Goal: Manage account settings

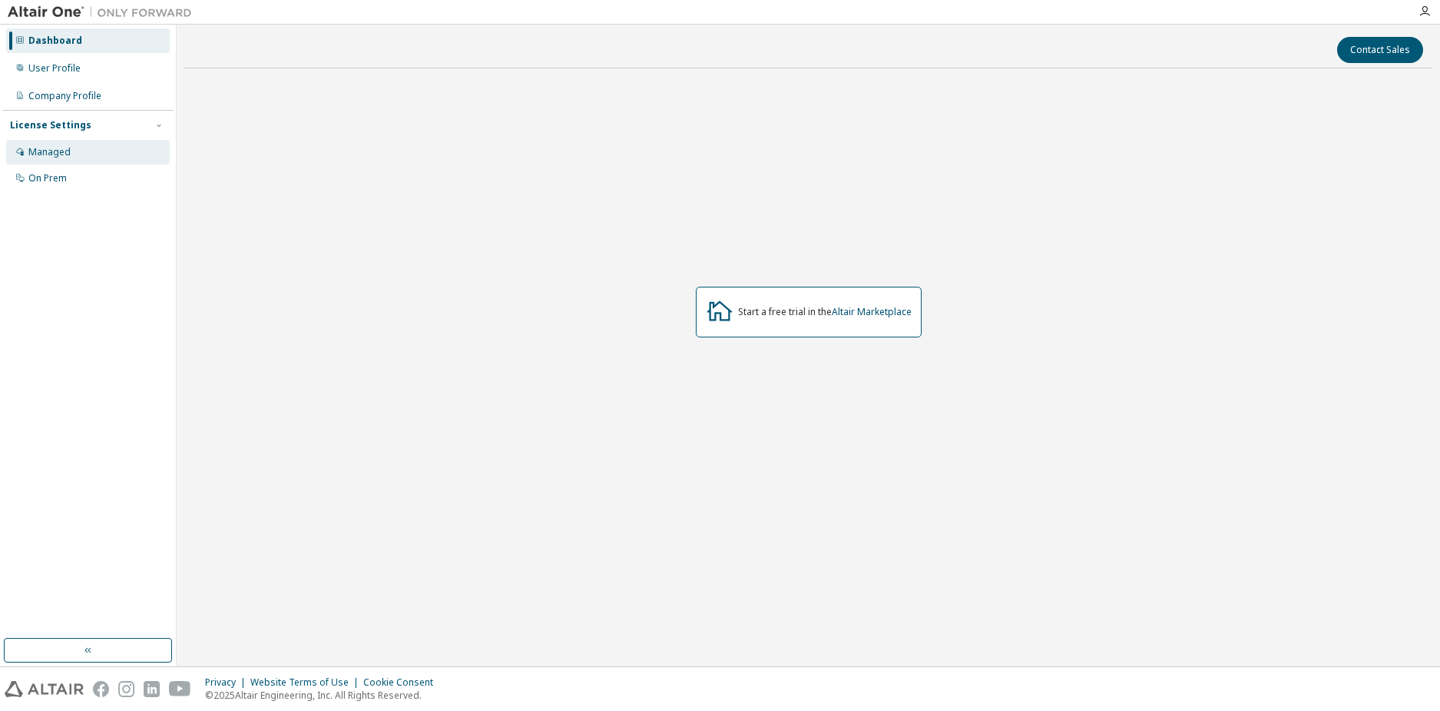
click at [94, 149] on div "Managed" at bounding box center [88, 152] width 164 height 25
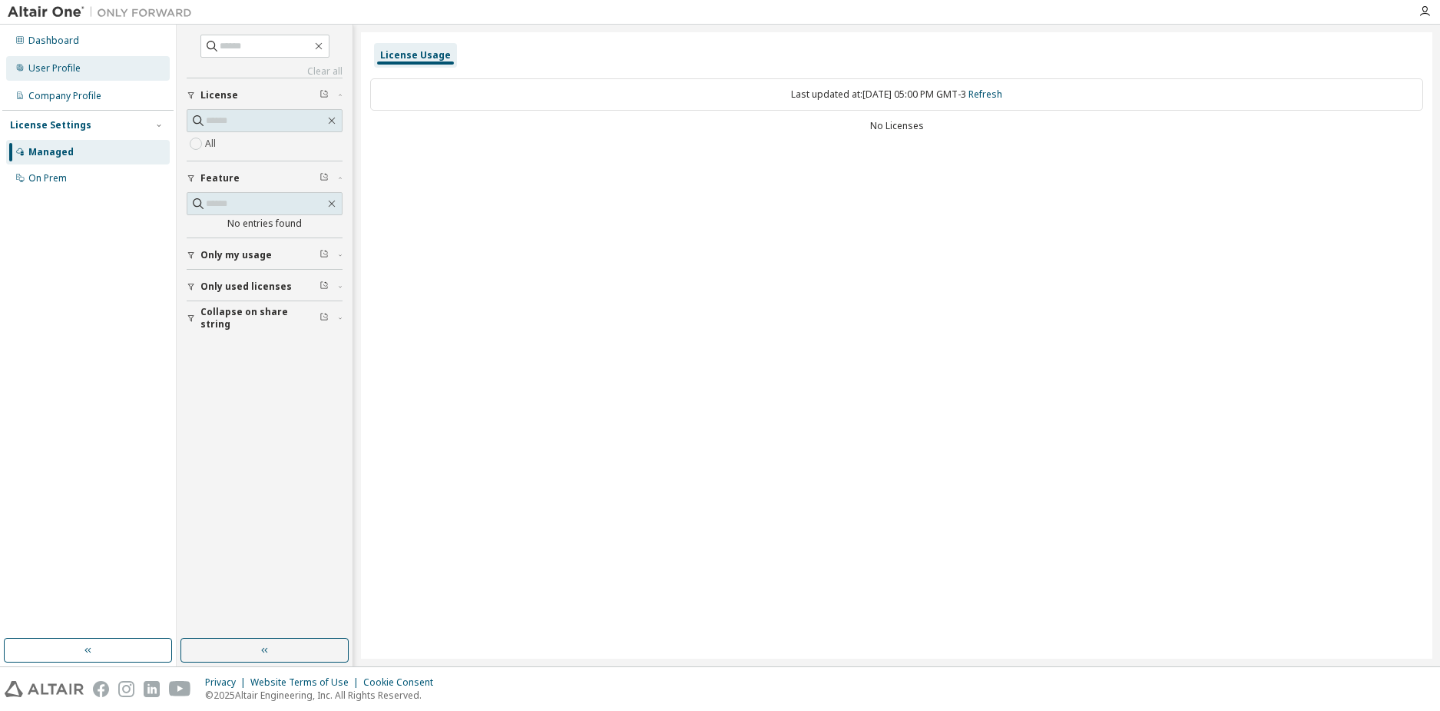
click at [71, 65] on div "User Profile" at bounding box center [54, 68] width 52 height 12
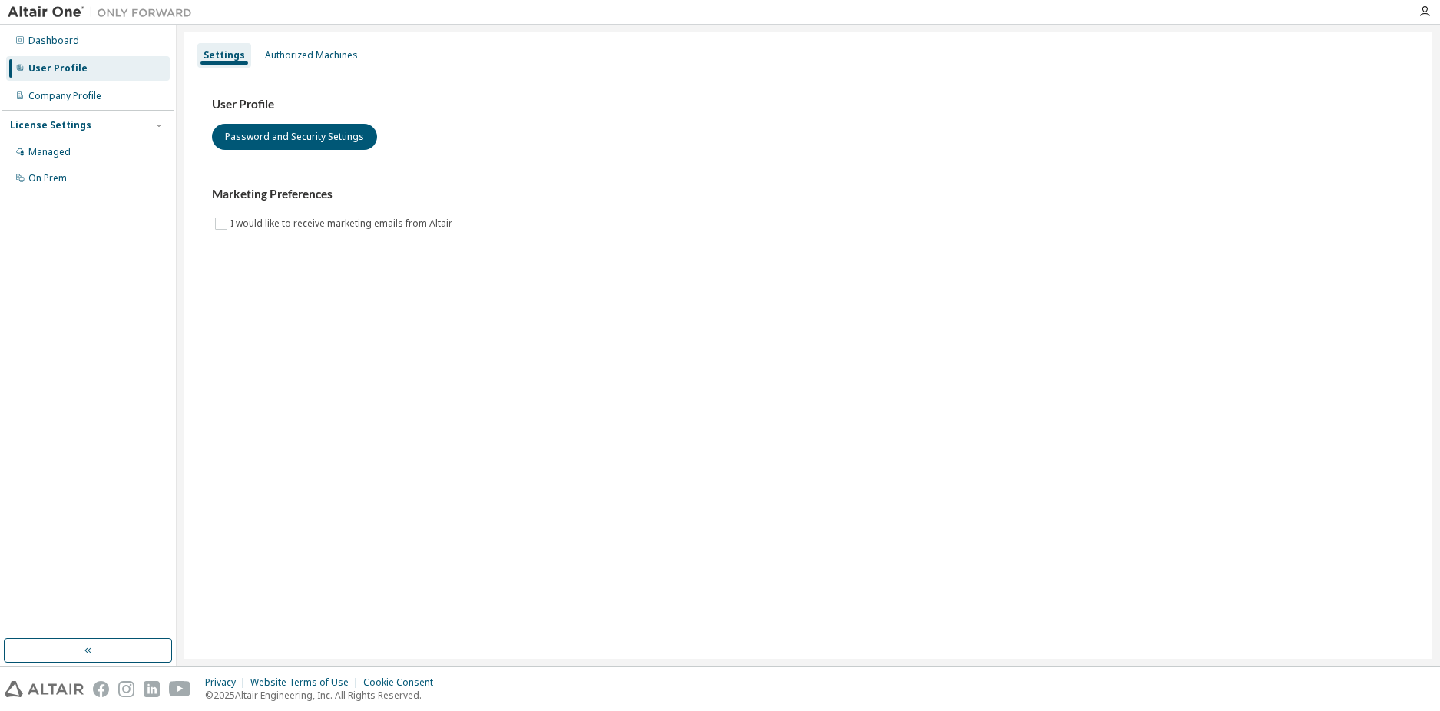
click at [71, 66] on div "User Profile" at bounding box center [57, 68] width 59 height 12
click at [333, 51] on div "Authorized Machines" at bounding box center [311, 55] width 93 height 12
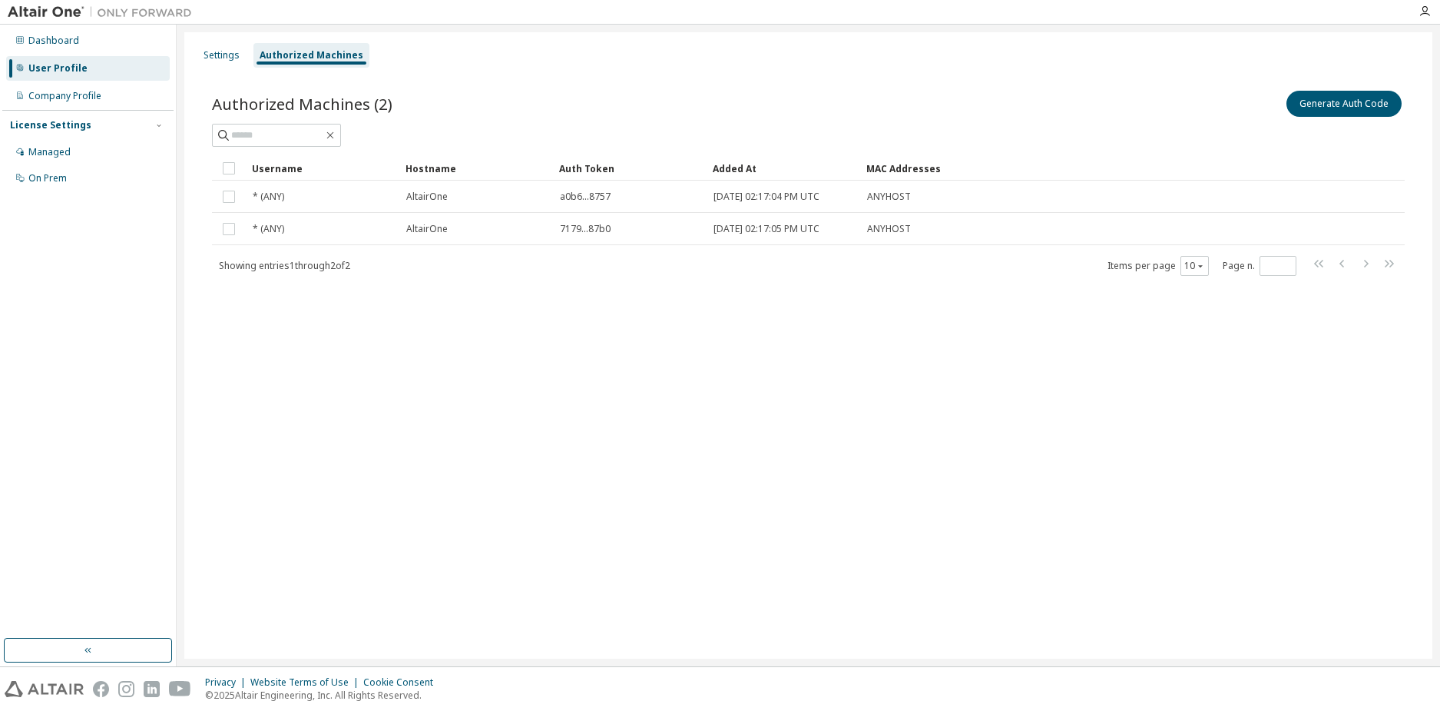
click at [268, 267] on span "Showing entries 1 through 2 of 2" at bounding box center [284, 265] width 131 height 13
click at [694, 273] on div "Showing entries 1 through 2 of 2 Items per page 10 Page n. *" at bounding box center [808, 265] width 1193 height 22
click at [1336, 105] on button "Generate Auth Code" at bounding box center [1344, 104] width 115 height 26
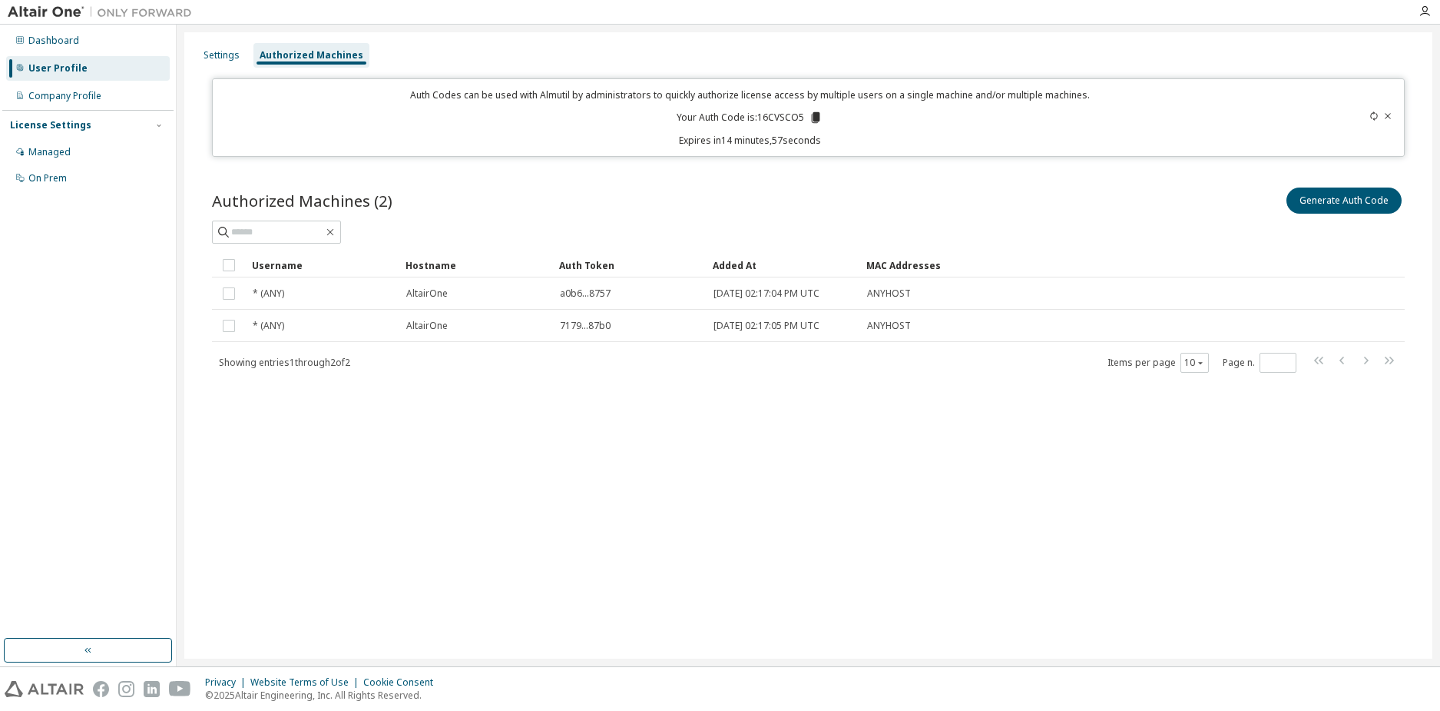
click at [815, 118] on icon at bounding box center [816, 117] width 8 height 11
click at [816, 120] on icon at bounding box center [816, 117] width 8 height 11
click at [814, 118] on icon at bounding box center [816, 117] width 8 height 11
